Goal: Information Seeking & Learning: Learn about a topic

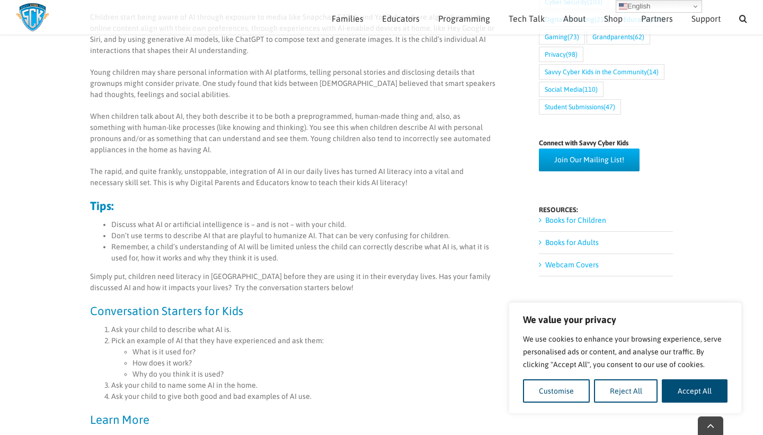
scroll to position [480, 0]
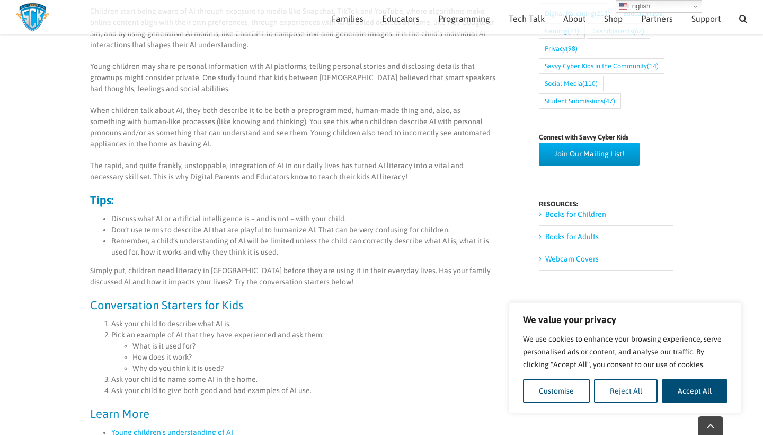
click at [205, 316] on div "Artificial intelligence (AI) is the ability of a computer to learn so that it c…" at bounding box center [293, 342] width 406 height 805
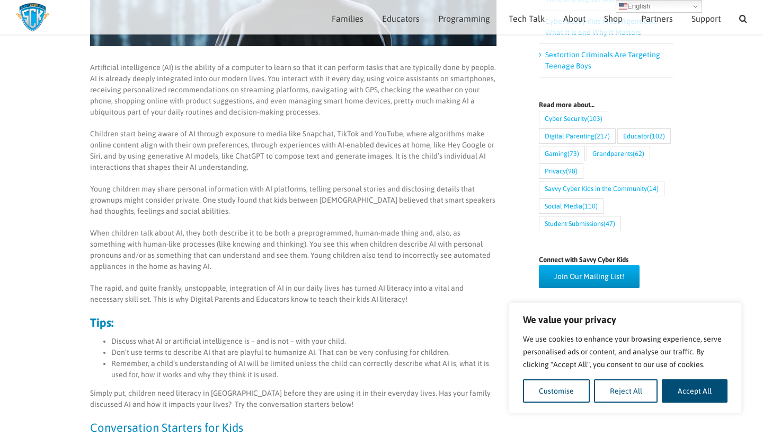
scroll to position [354, 0]
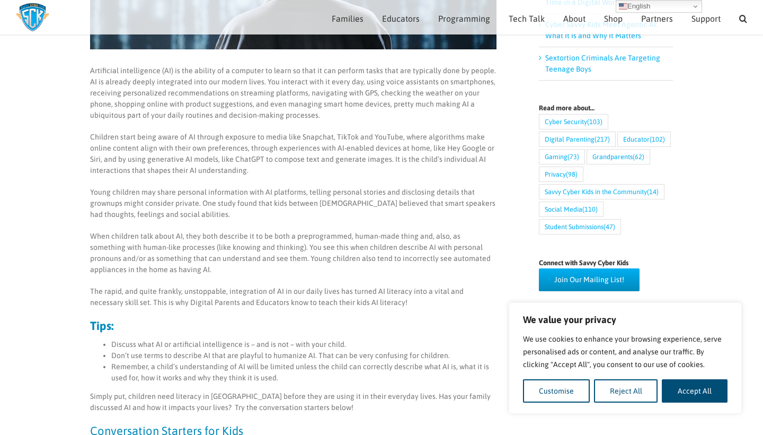
click at [110, 256] on p "When children talk about AI, they both describe it to be both a preprogrammed, …" at bounding box center [293, 253] width 406 height 45
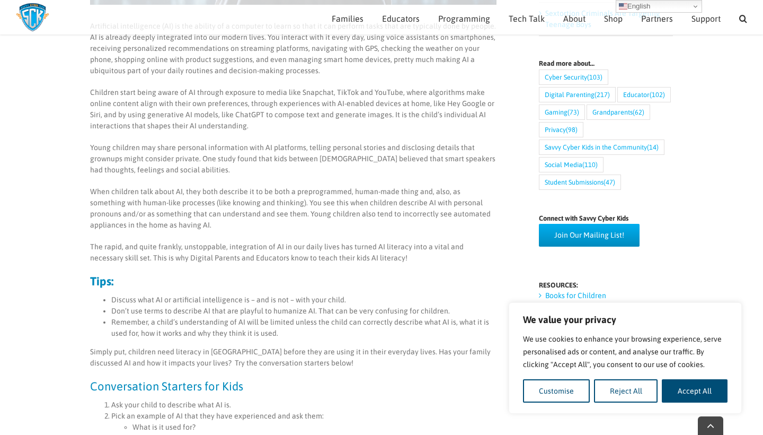
scroll to position [402, 0]
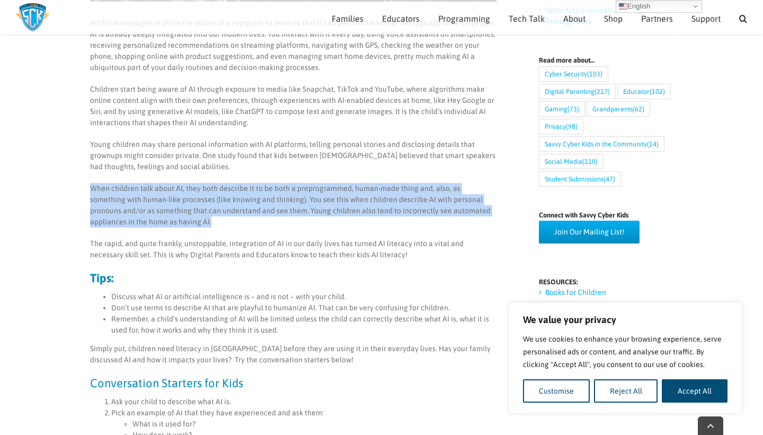
drag, startPoint x: 90, startPoint y: 182, endPoint x: 165, endPoint y: 224, distance: 86.6
click at [166, 224] on div "Artificial intelligence (AI) is the ability of a computer to learn so that it c…" at bounding box center [293, 419] width 406 height 805
copy p "When children talk about AI, they both describe it to be both a preprogrammed, …"
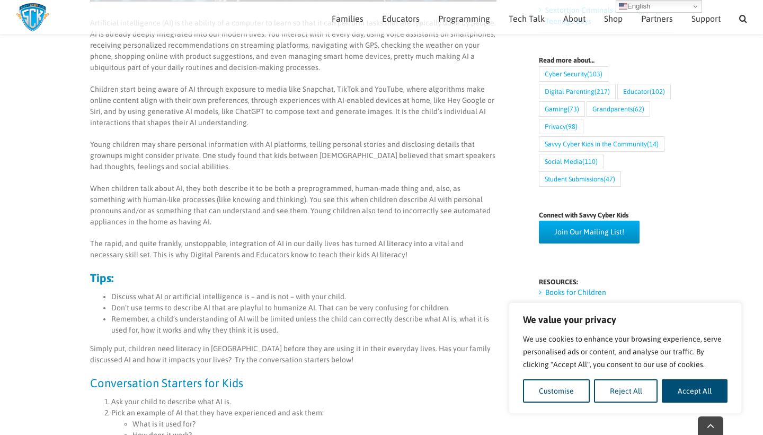
click at [274, 191] on p "When children talk about AI, they both describe it to be both a preprogrammed, …" at bounding box center [293, 205] width 406 height 45
drag, startPoint x: 94, startPoint y: 196, endPoint x: 232, endPoint y: 203, distance: 138.0
click at [232, 203] on p "When children talk about AI, they both describe it to be both a preprogrammed, …" at bounding box center [293, 205] width 406 height 45
copy p "ith human-like processes (like knowing an"
click at [181, 220] on p "When children talk about AI, they both describe it to be both a preprogrammed, …" at bounding box center [293, 205] width 406 height 45
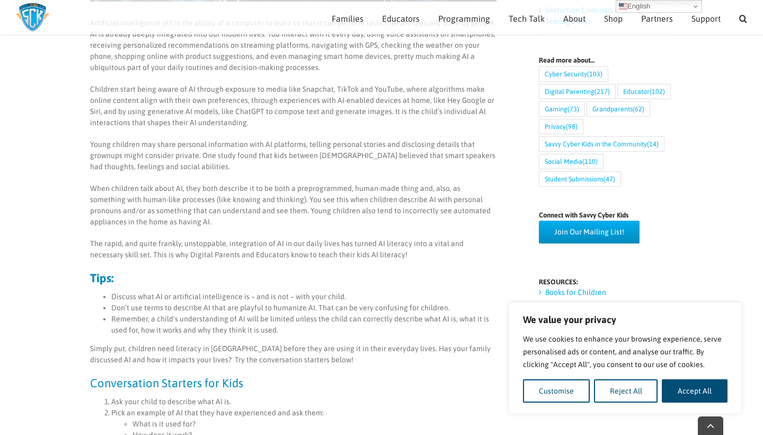
click at [165, 224] on p "When children talk about AI, they both describe it to be both a preprogrammed, …" at bounding box center [293, 205] width 406 height 45
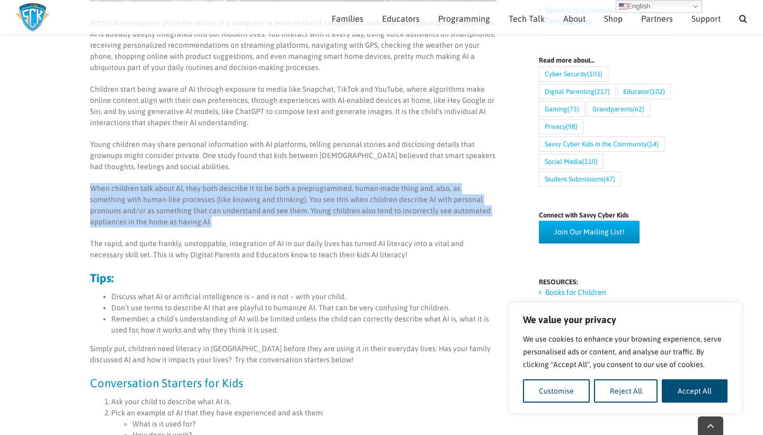
drag, startPoint x: 84, startPoint y: 182, endPoint x: 175, endPoint y: 221, distance: 99.2
click at [175, 221] on div "Artificial intelligence (AI) is the ability of a computer to learn so that it c…" at bounding box center [293, 419] width 423 height 805
copy p "When children talk about AI, they both describe it to be both a preprogrammed, …"
click at [92, 188] on p "When children talk about AI, they both describe it to be both a preprogrammed, …" at bounding box center [293, 205] width 406 height 45
drag, startPoint x: 92, startPoint y: 187, endPoint x: 189, endPoint y: 218, distance: 101.7
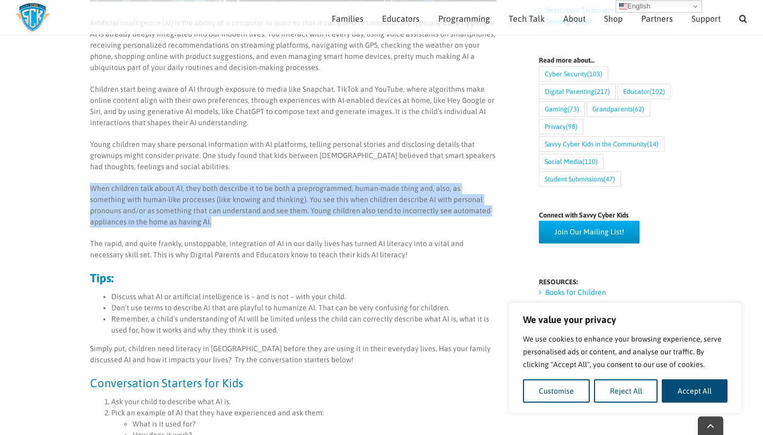
click at [189, 218] on p "When children talk about AI, they both describe it to be both a preprogrammed, …" at bounding box center [293, 205] width 406 height 45
copy p "When children talk about AI, they both describe it to be both a preprogrammed, …"
